Goal: Information Seeking & Learning: Learn about a topic

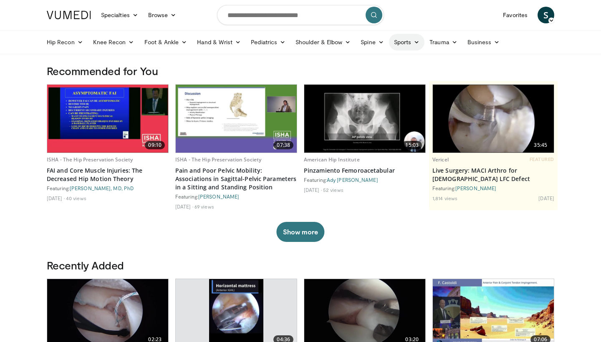
click at [416, 44] on icon at bounding box center [416, 42] width 6 height 6
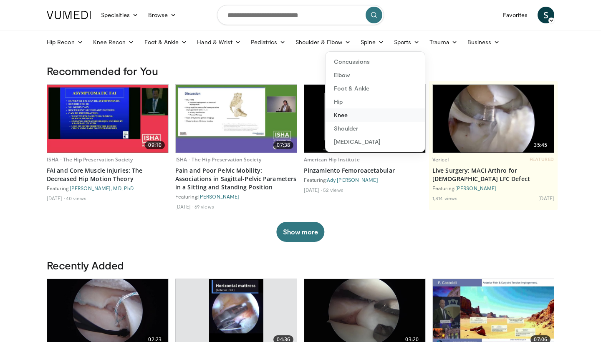
click at [347, 113] on link "Knee" at bounding box center [374, 114] width 99 height 13
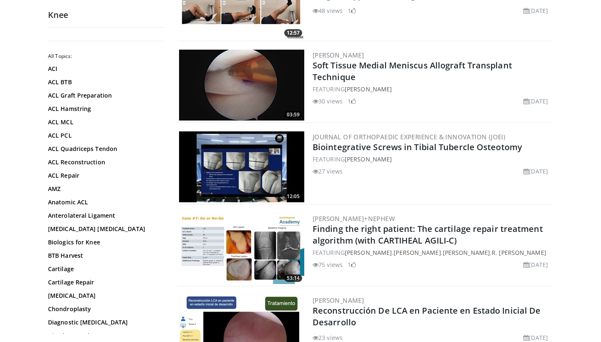
scroll to position [244, 0]
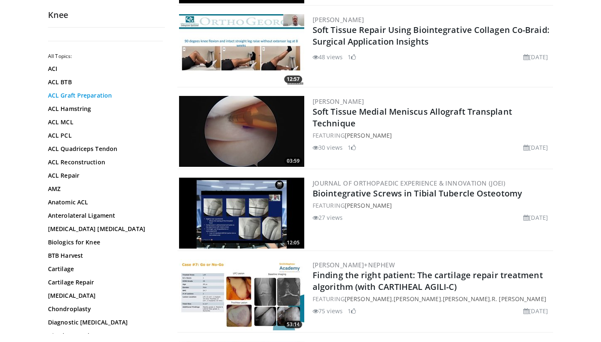
click at [68, 93] on link "ACL Graft Preparation" at bounding box center [104, 95] width 113 height 8
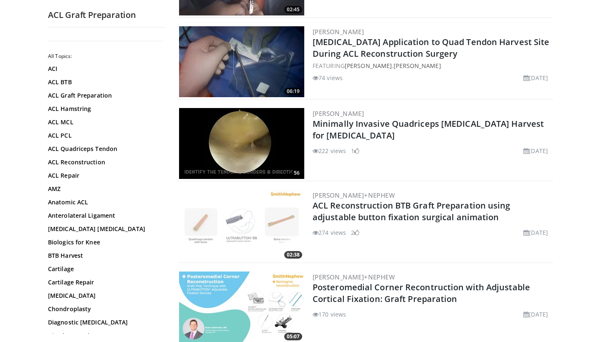
scroll to position [240, 0]
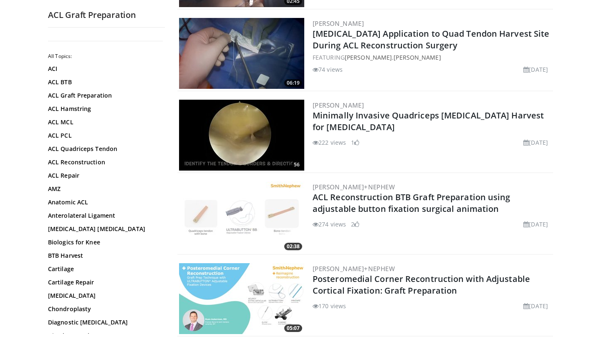
click at [256, 213] on img at bounding box center [241, 216] width 125 height 71
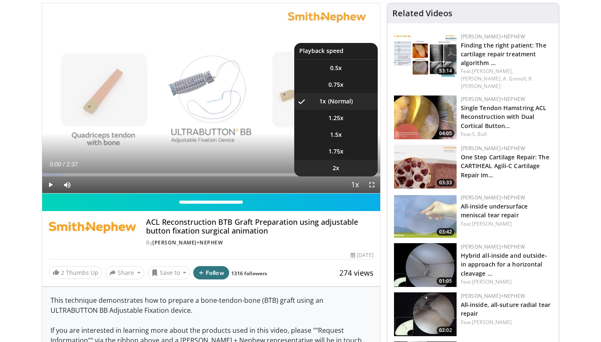
click at [344, 160] on li "2x" at bounding box center [335, 168] width 83 height 17
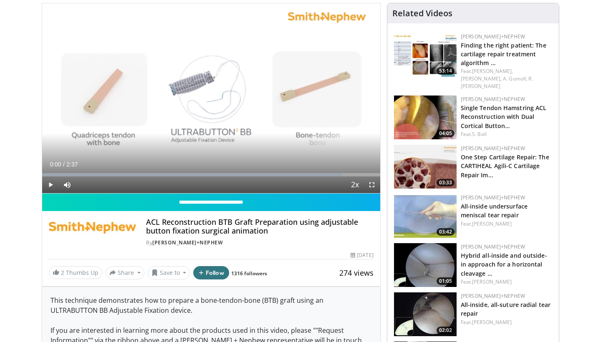
click at [50, 183] on span "Video Player" at bounding box center [50, 184] width 17 height 17
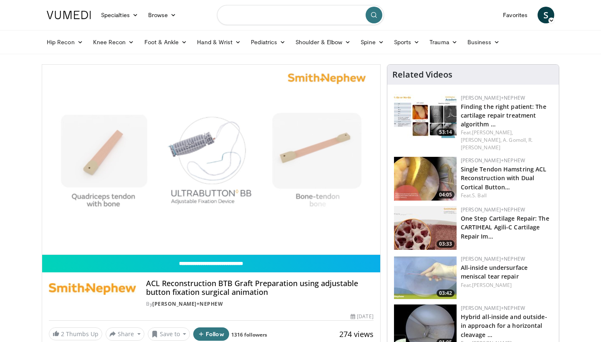
click at [288, 15] on input "Search topics, interventions" at bounding box center [300, 15] width 167 height 20
type input "**********"
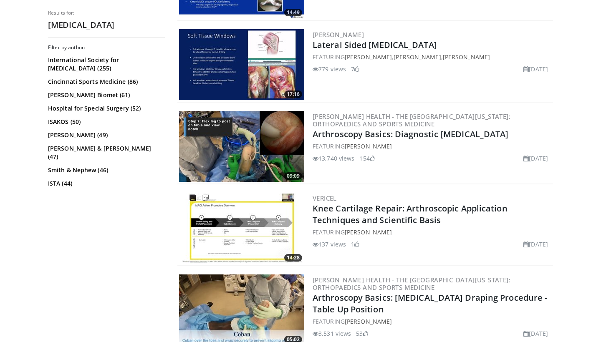
scroll to position [401, 0]
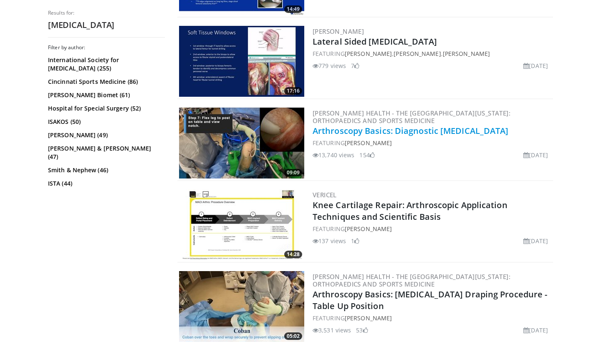
click at [358, 130] on link "Arthroscopy Basics: Diagnostic Knee Arthroscopy" at bounding box center [410, 130] width 196 height 11
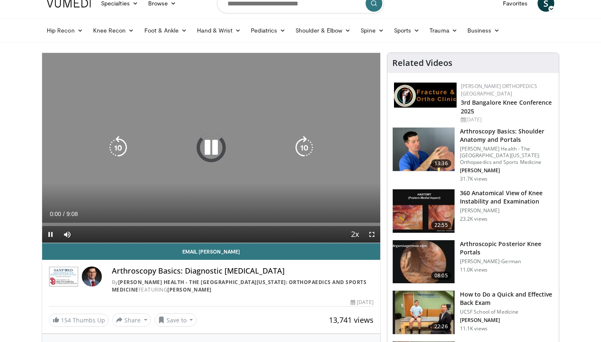
scroll to position [13, 0]
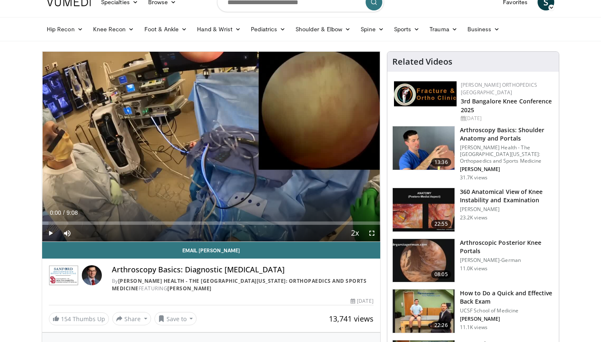
click at [372, 236] on span "Video Player" at bounding box center [371, 233] width 17 height 17
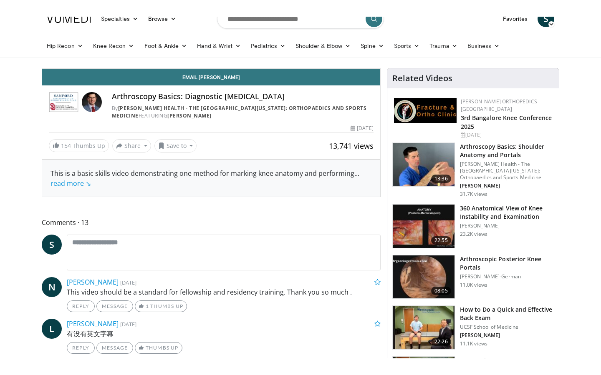
scroll to position [0, 0]
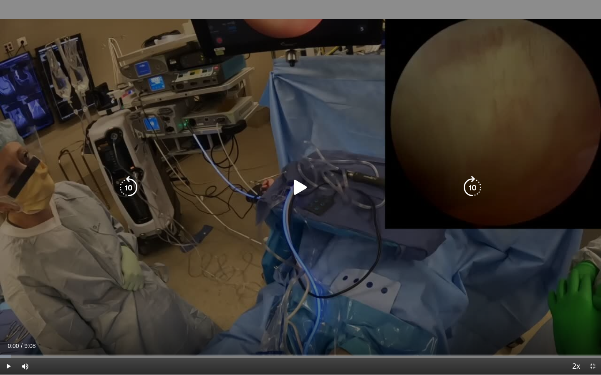
click at [283, 187] on div "Video Player" at bounding box center [300, 187] width 360 height 17
click at [297, 190] on icon "Video Player" at bounding box center [300, 187] width 23 height 23
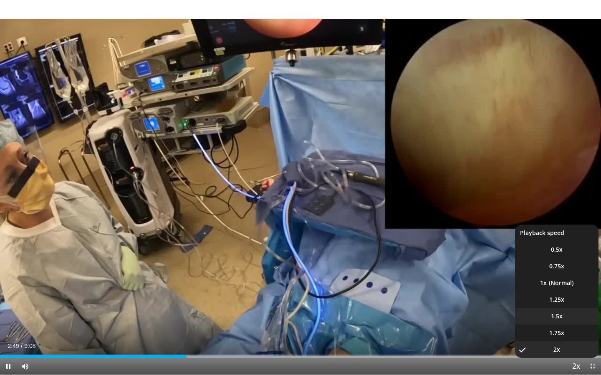
click at [561, 315] on span "1.5x" at bounding box center [556, 316] width 12 height 8
click at [573, 342] on span "Video Player" at bounding box center [576, 367] width 12 height 17
click at [563, 283] on li "1x" at bounding box center [556, 283] width 83 height 17
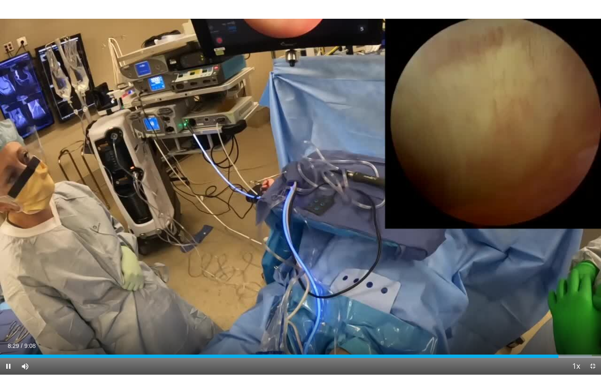
click at [594, 342] on span "Video Player" at bounding box center [592, 366] width 17 height 17
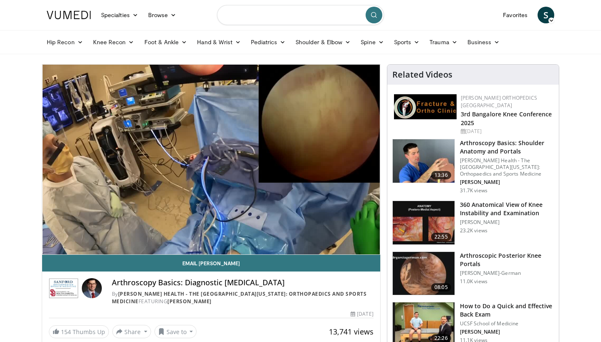
click at [256, 19] on input "Search topics, interventions" at bounding box center [300, 15] width 167 height 20
type input "*"
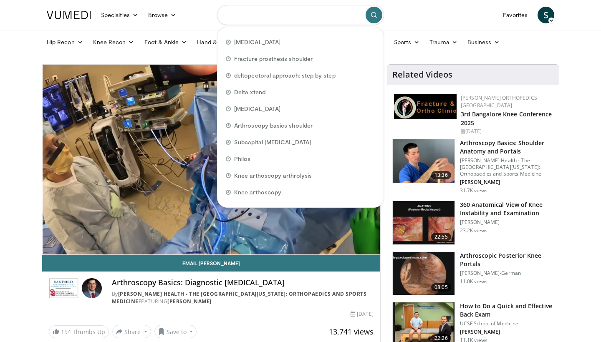
type input "*"
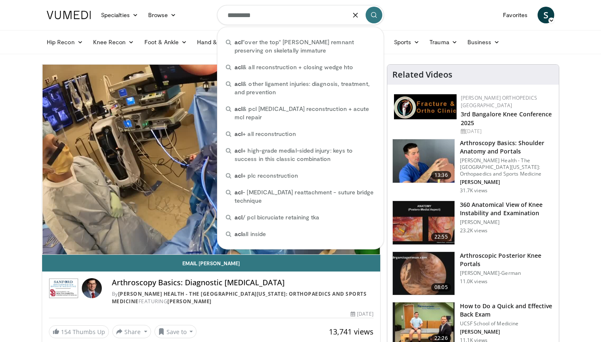
type input "**********"
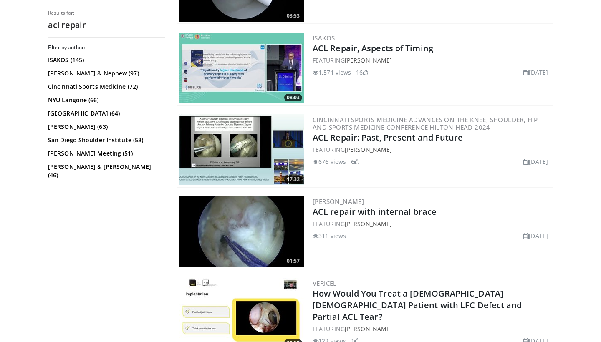
scroll to position [797, 0]
click at [235, 145] on img at bounding box center [241, 149] width 125 height 71
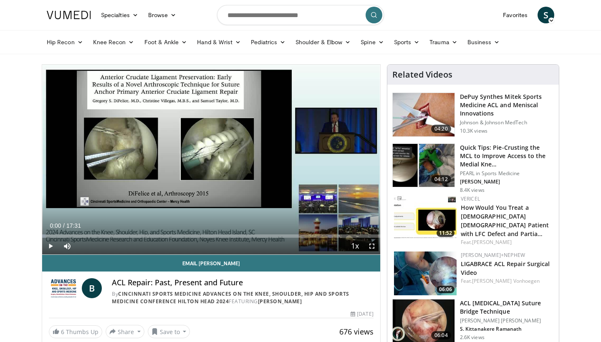
click at [372, 247] on span "Video Player" at bounding box center [371, 246] width 17 height 17
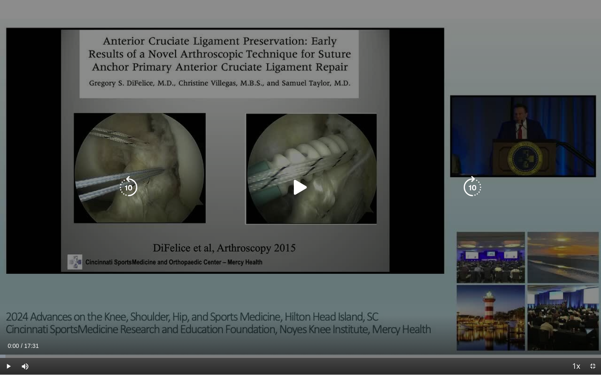
click at [302, 193] on icon "Video Player" at bounding box center [300, 187] width 23 height 23
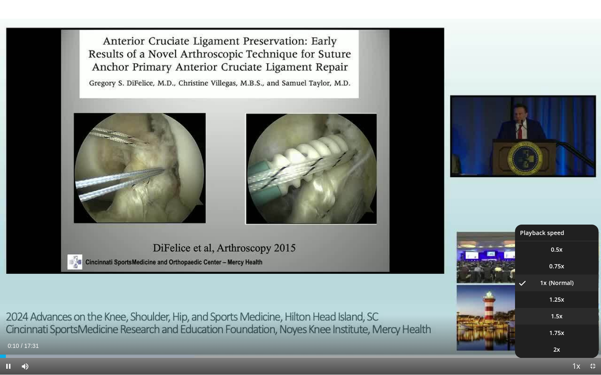
click at [567, 322] on li "1.5x" at bounding box center [556, 316] width 83 height 17
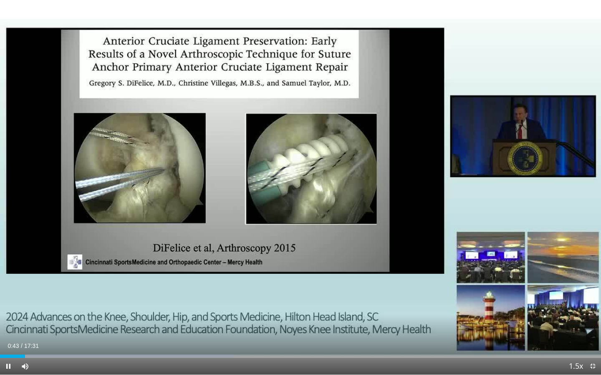
click at [593, 342] on span "Video Player" at bounding box center [592, 366] width 17 height 17
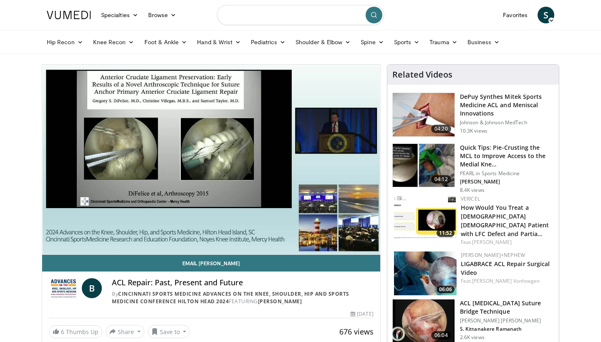
click at [243, 15] on input "Search topics, interventions" at bounding box center [300, 15] width 167 height 20
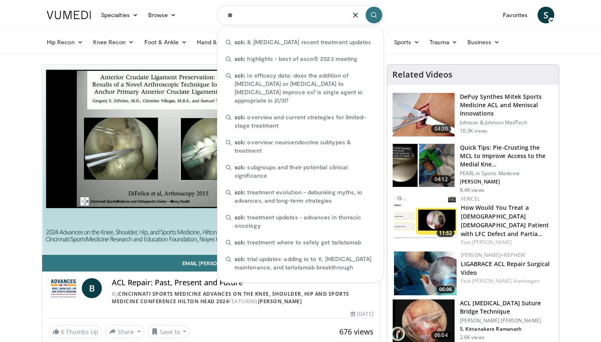
type input "*"
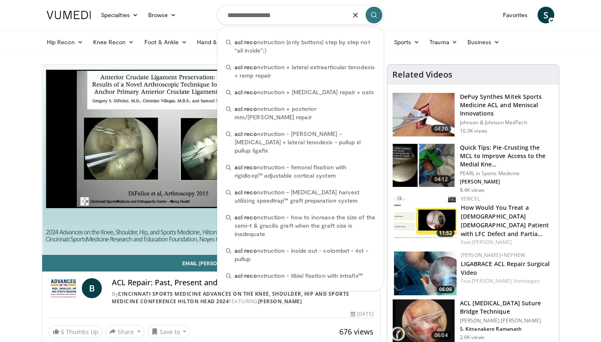
type input "**********"
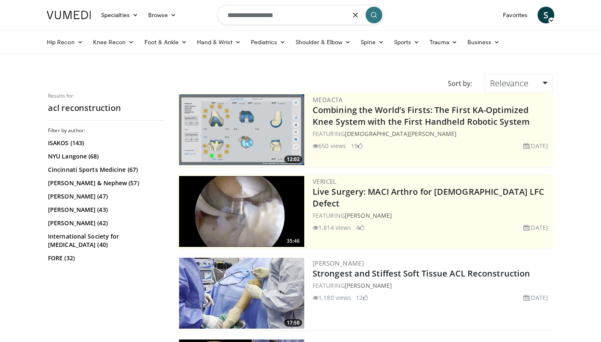
click at [294, 15] on input "**********" at bounding box center [300, 15] width 167 height 20
type input "**********"
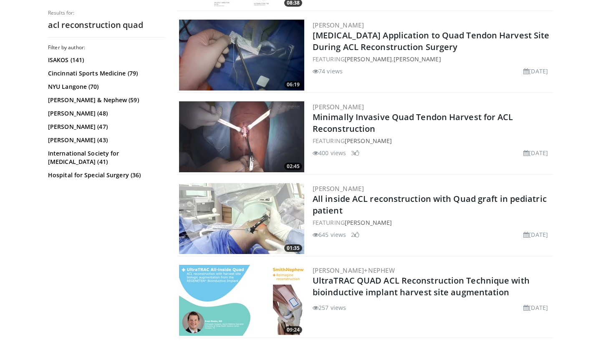
scroll to position [336, 0]
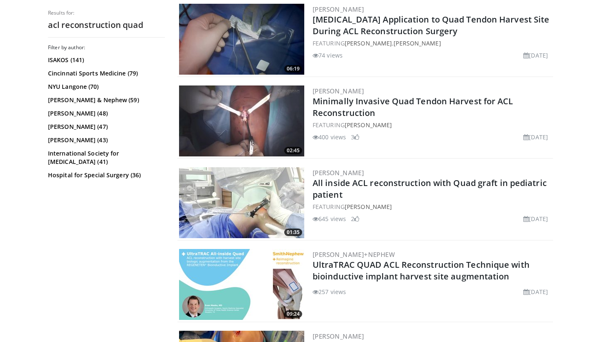
click at [270, 109] on img at bounding box center [241, 120] width 125 height 71
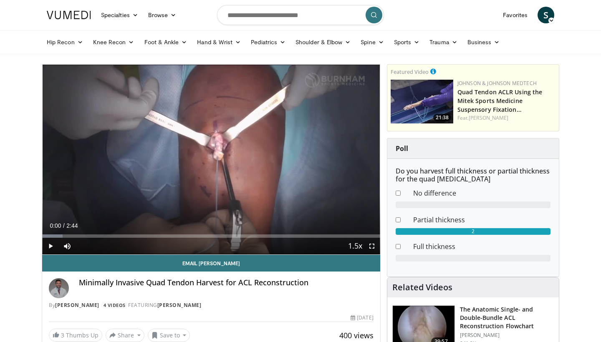
click at [373, 246] on span "Video Player" at bounding box center [371, 246] width 17 height 17
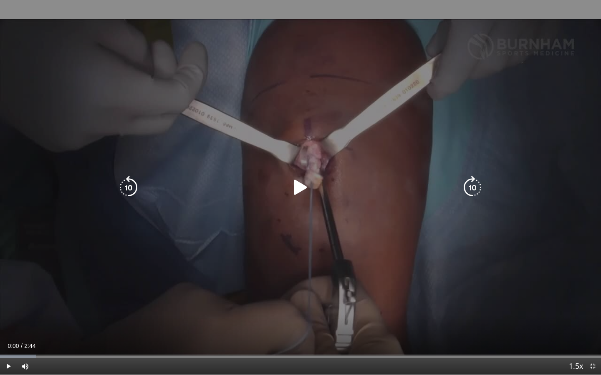
click at [298, 197] on icon "Video Player" at bounding box center [300, 187] width 23 height 23
